Goal: Information Seeking & Learning: Learn about a topic

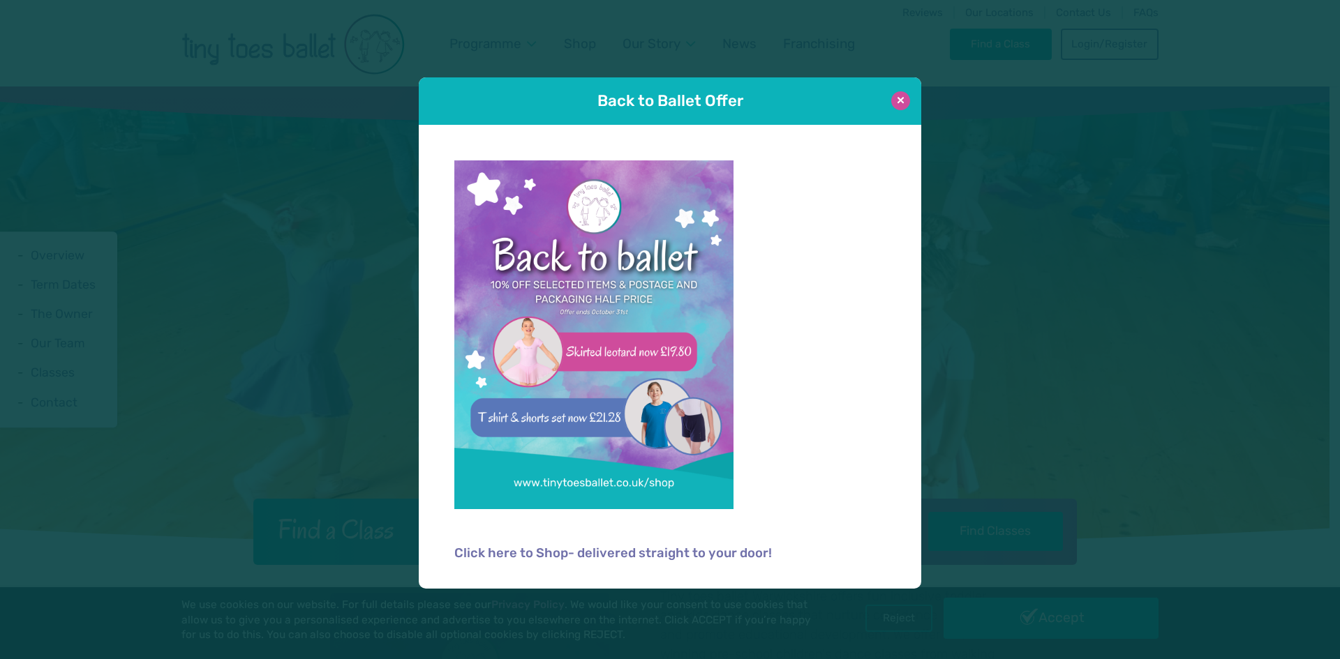
click at [893, 106] on button at bounding box center [900, 100] width 19 height 19
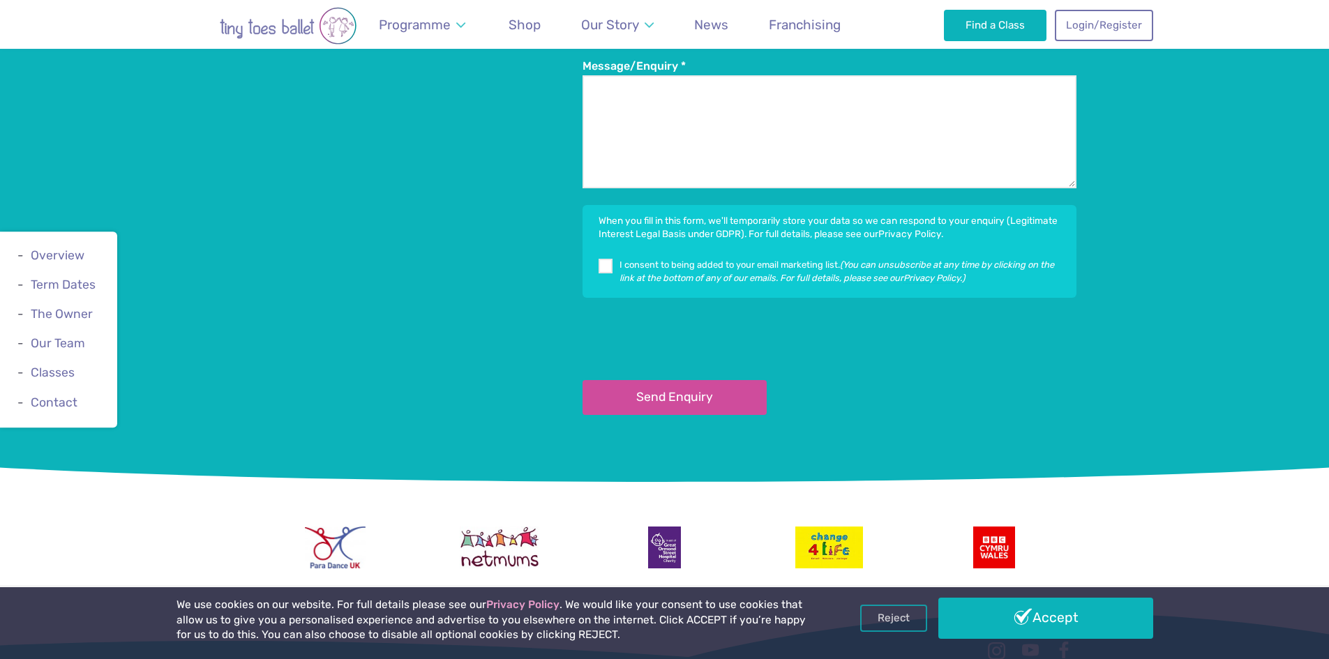
scroll to position [2582, 0]
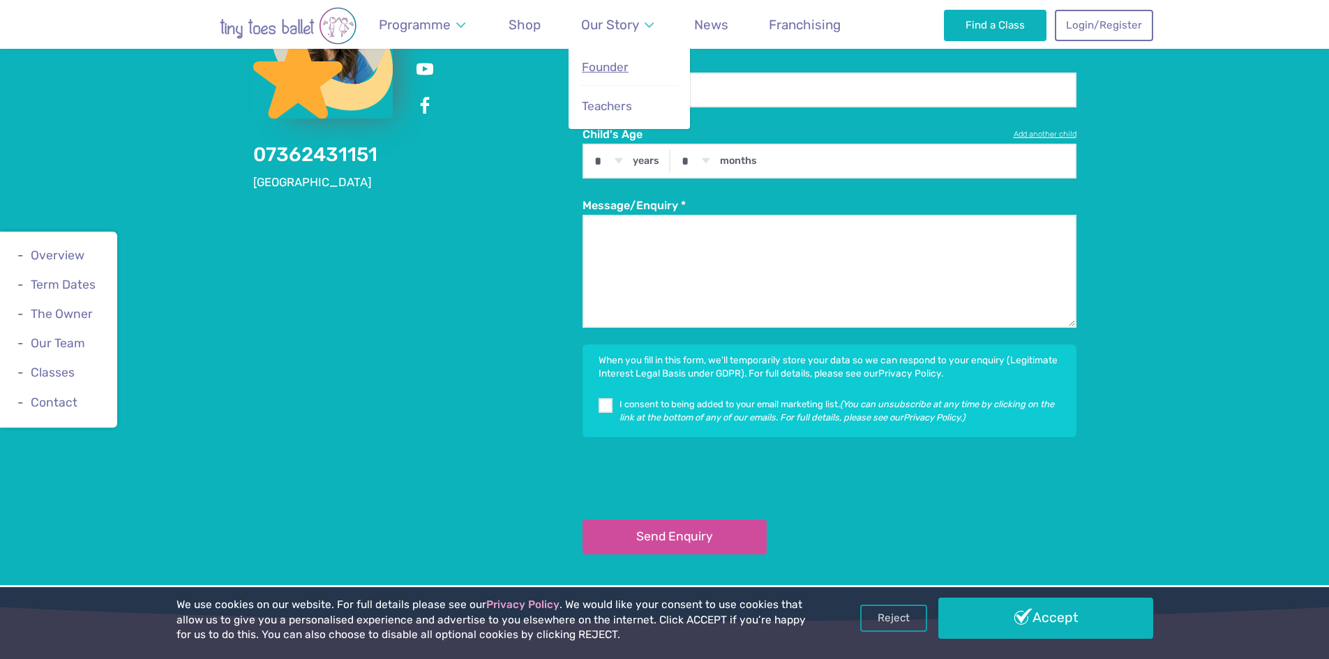
click at [599, 64] on span "Founder" at bounding box center [605, 67] width 47 height 14
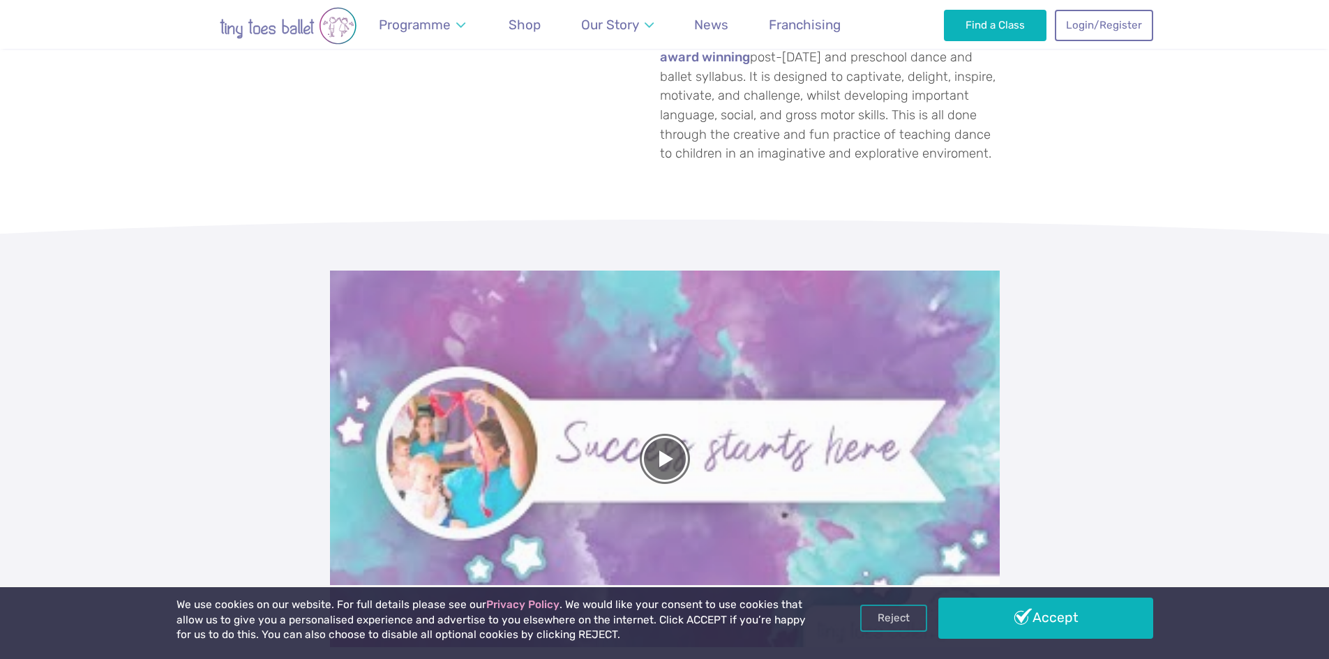
scroll to position [349, 0]
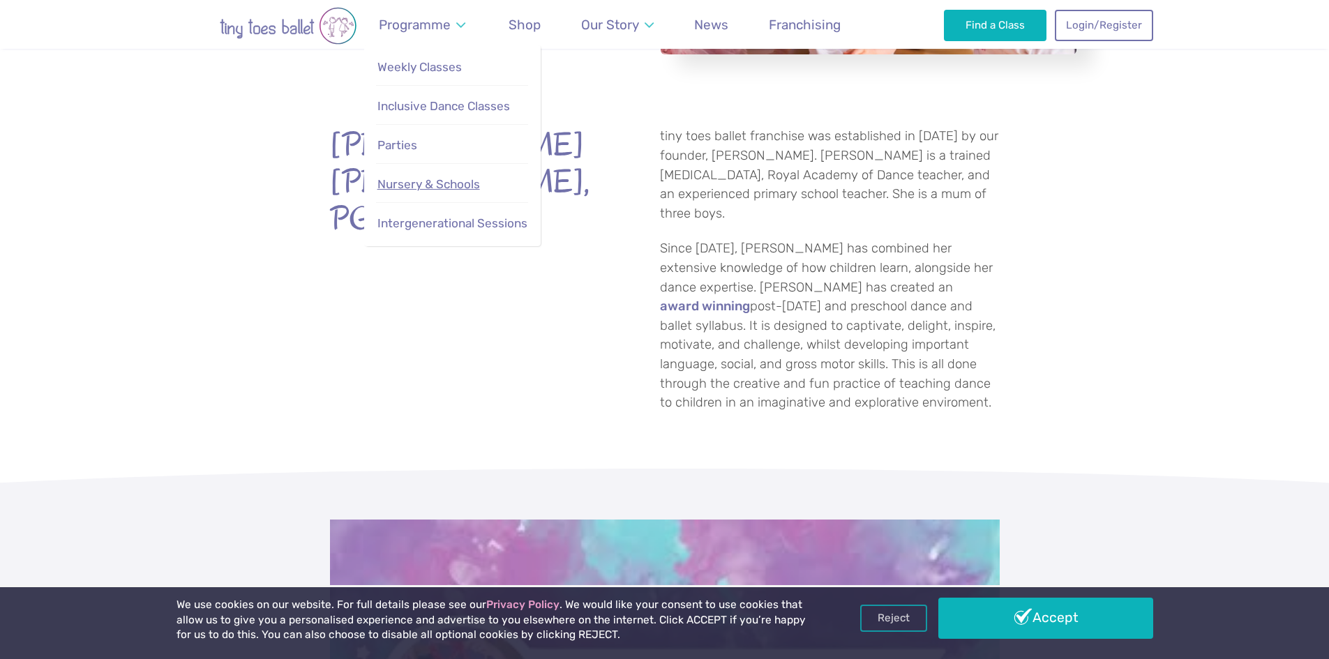
click at [440, 188] on span "Nursery & Schools" at bounding box center [429, 184] width 103 height 14
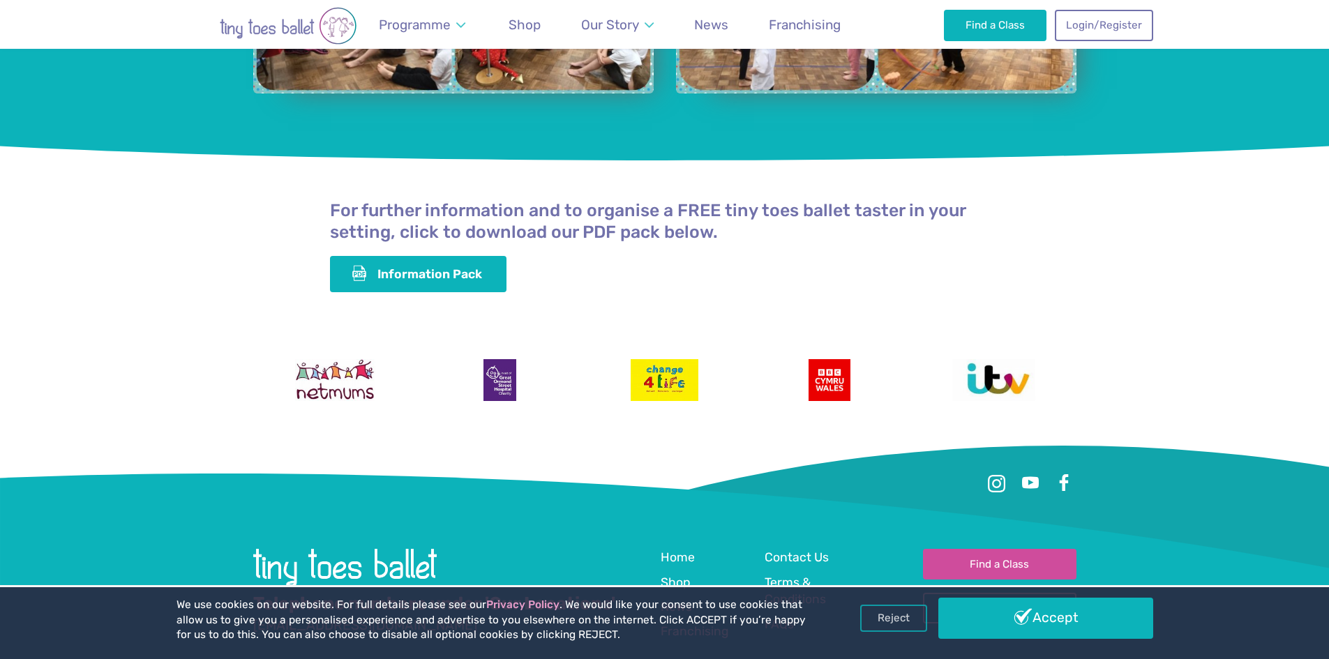
scroll to position [3629, 0]
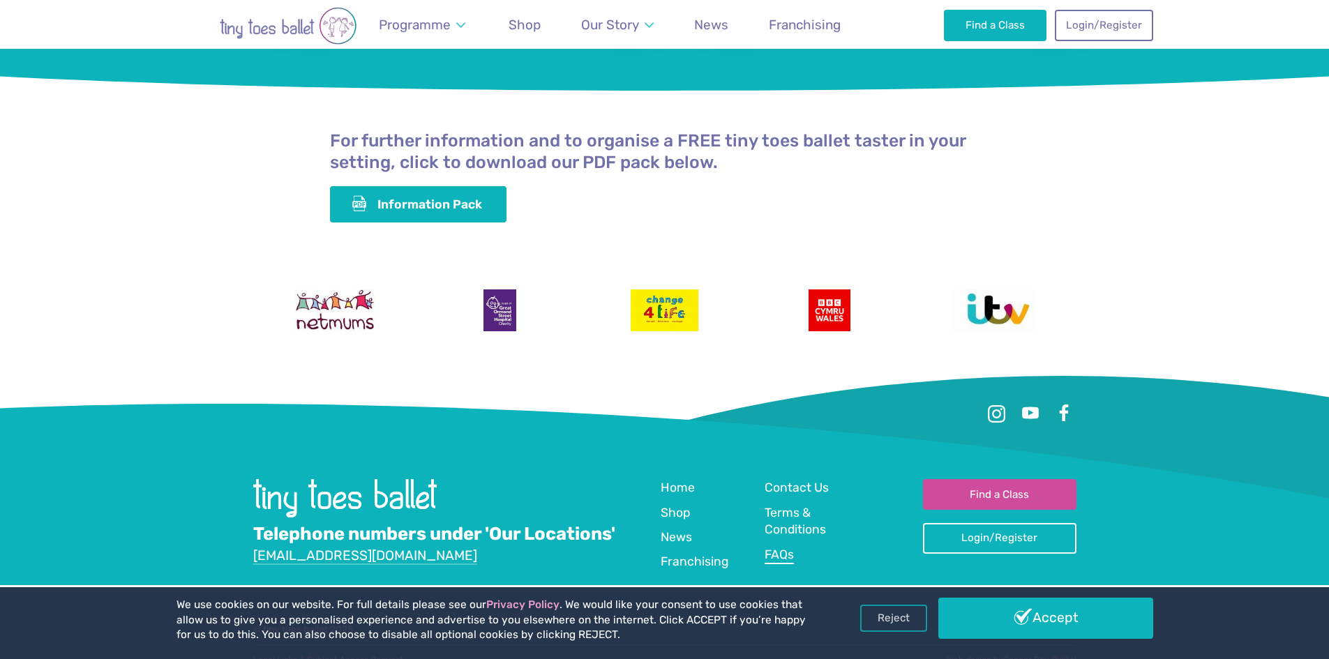
click at [781, 548] on span "FAQs" at bounding box center [779, 555] width 29 height 14
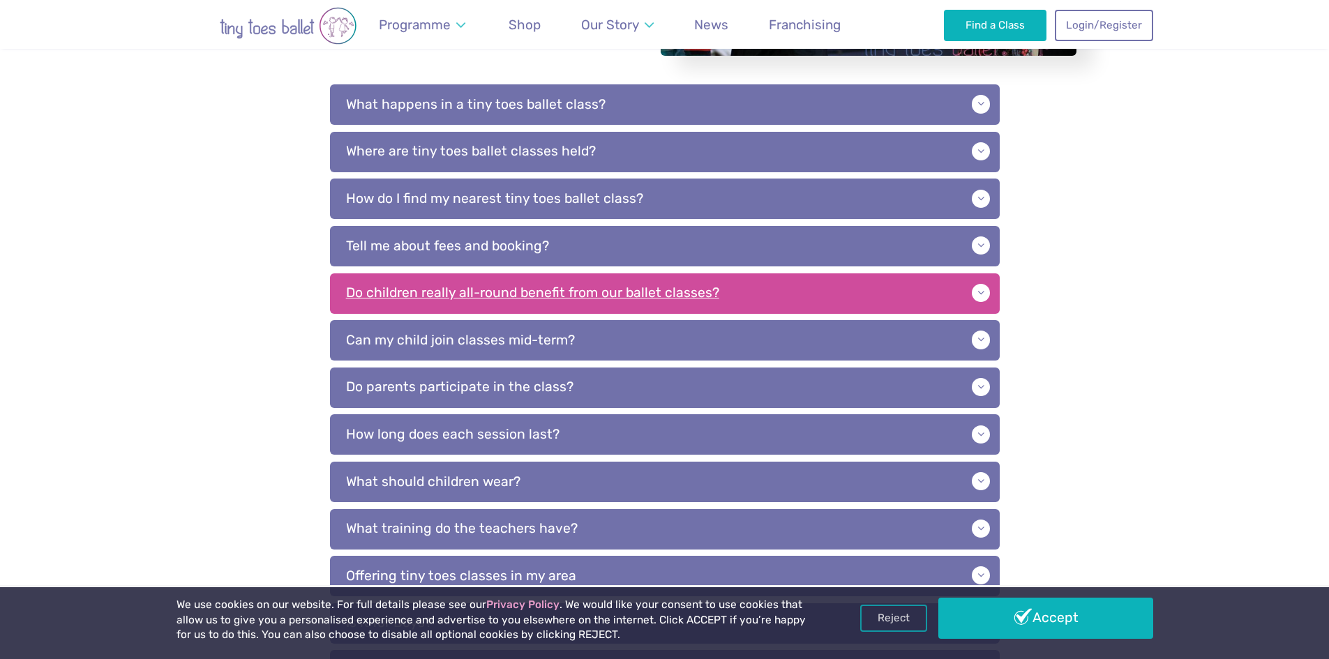
scroll to position [349, 0]
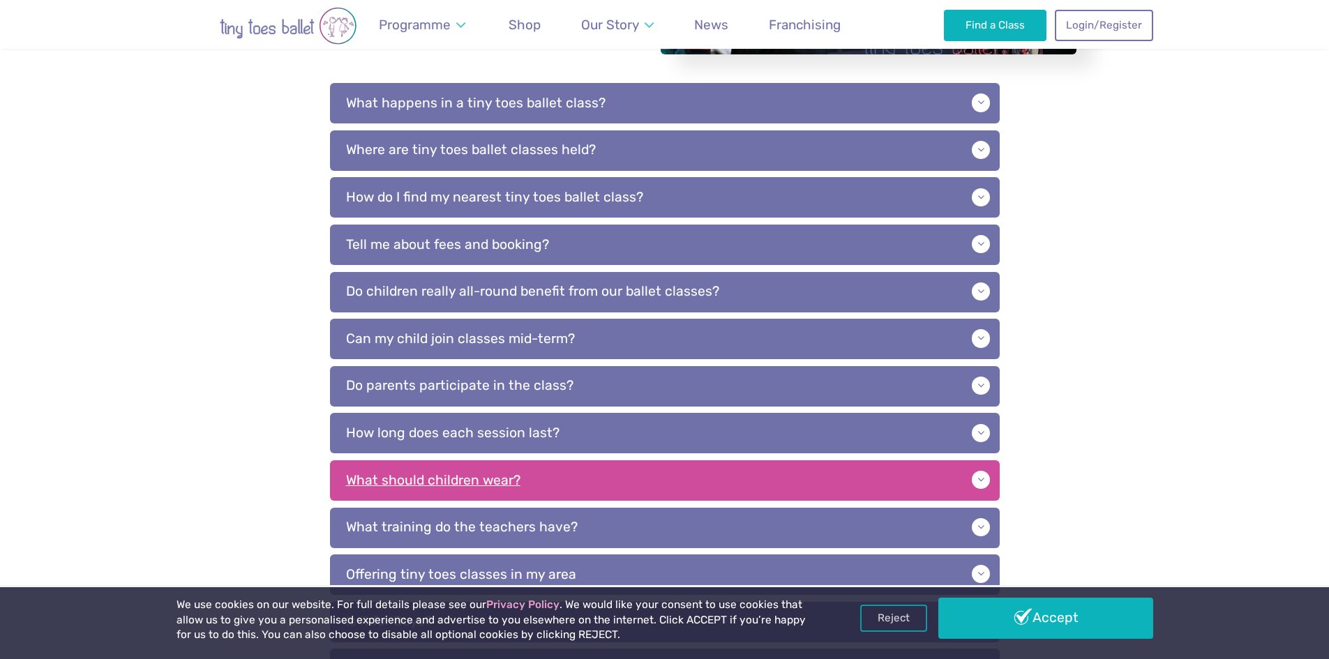
click at [595, 474] on p "What should children wear?" at bounding box center [665, 481] width 670 height 40
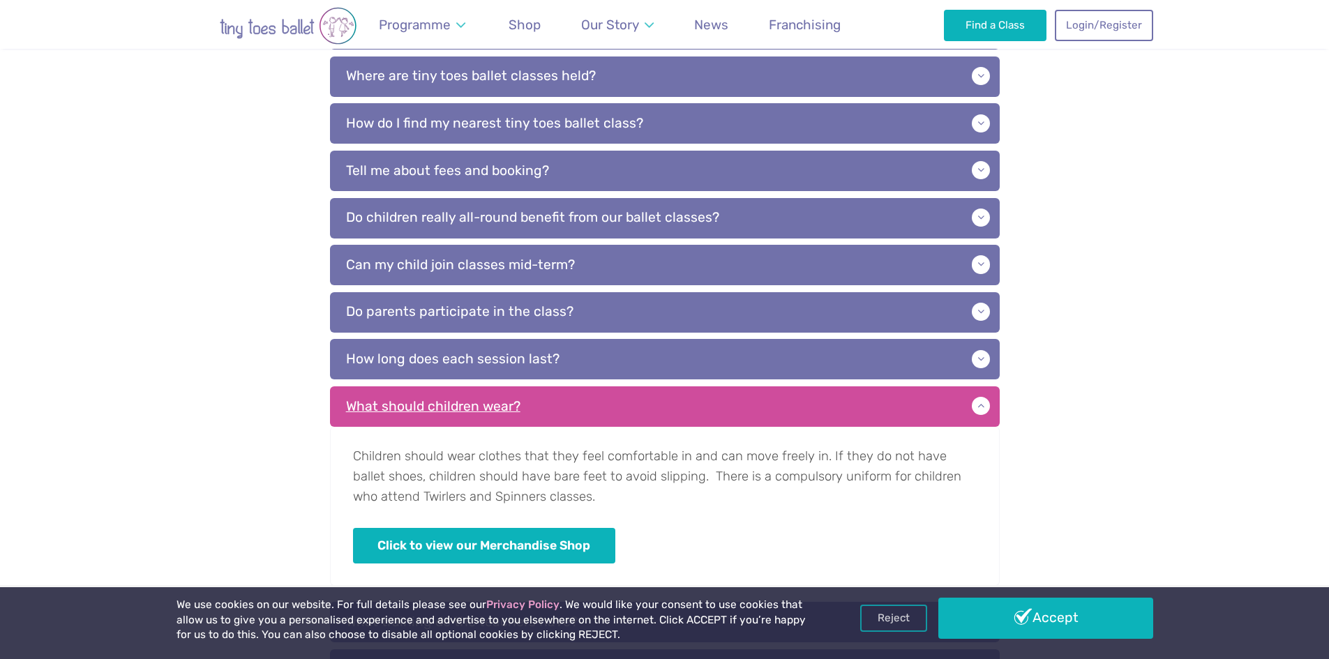
scroll to position [488, 0]
